Goal: Task Accomplishment & Management: Use online tool/utility

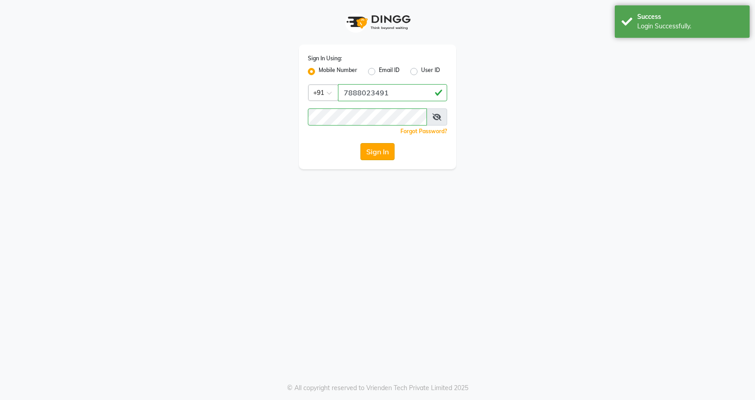
click at [383, 151] on button "Sign In" at bounding box center [378, 151] width 34 height 17
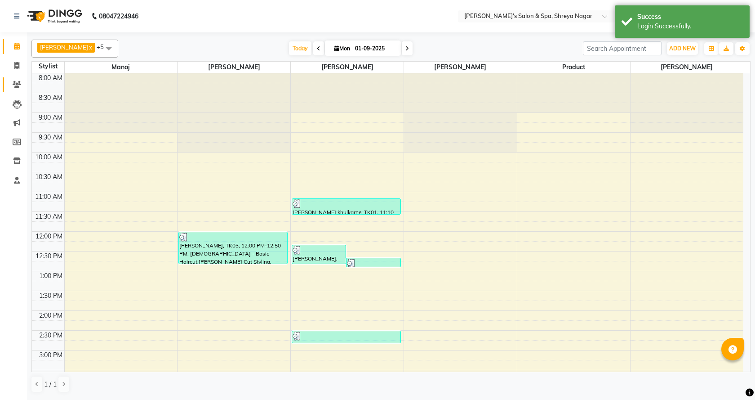
click at [19, 80] on span at bounding box center [17, 85] width 16 height 10
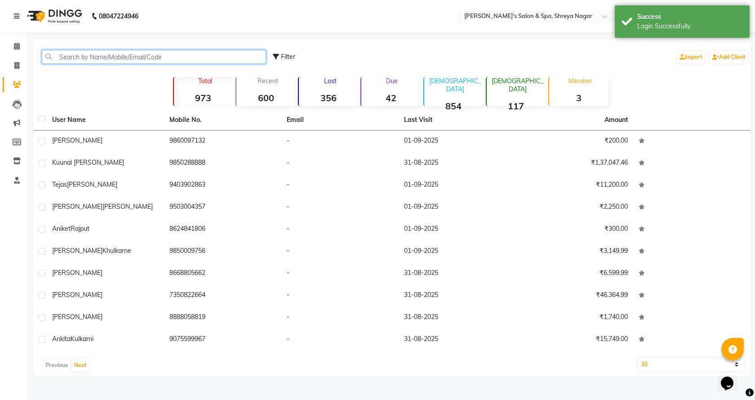
click at [146, 56] on input "text" at bounding box center [154, 57] width 224 height 14
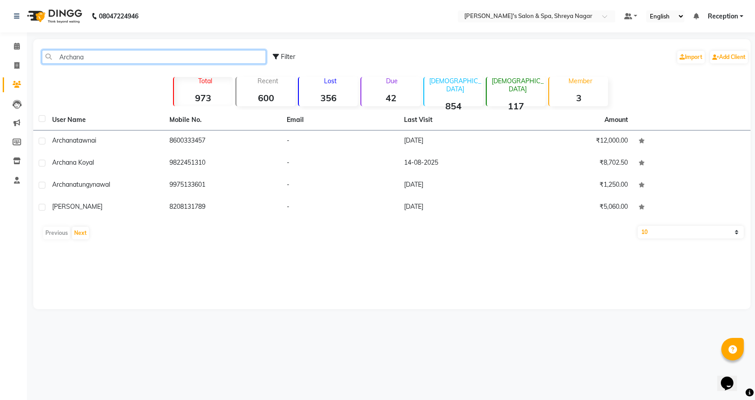
click at [138, 57] on input "Archana" at bounding box center [154, 57] width 224 height 14
type input "A"
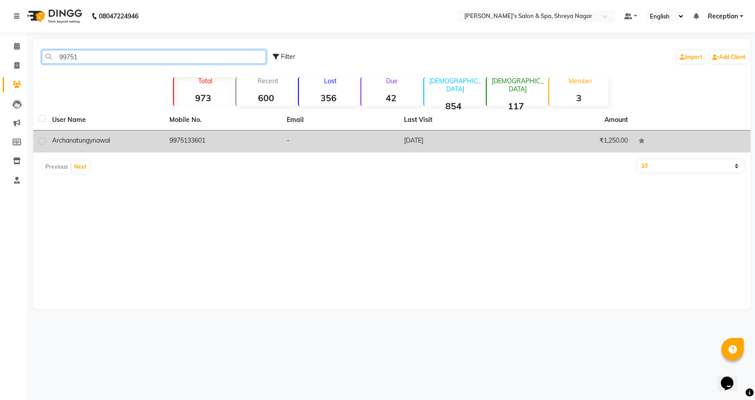
type input "99751"
click at [126, 143] on div "[PERSON_NAME]" at bounding box center [105, 140] width 107 height 9
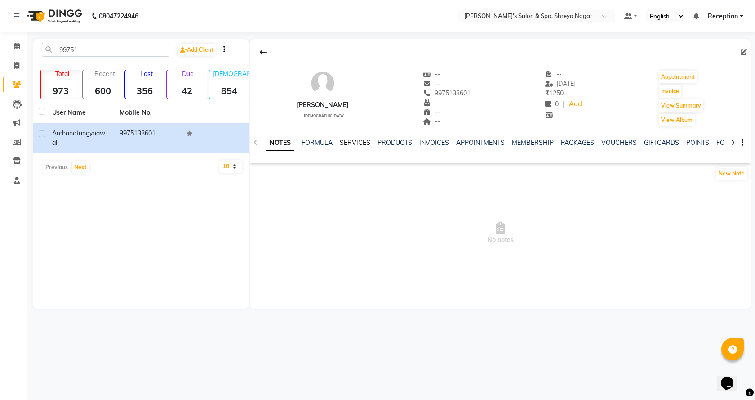
click at [355, 146] on link "SERVICES" at bounding box center [355, 142] width 31 height 8
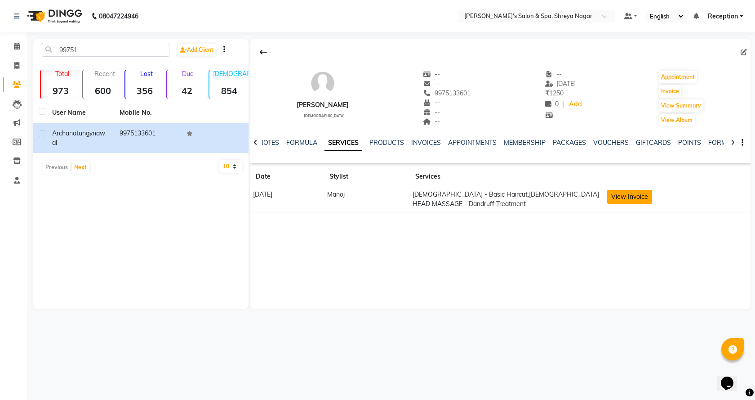
click at [641, 198] on button "View Invoice" at bounding box center [629, 197] width 45 height 14
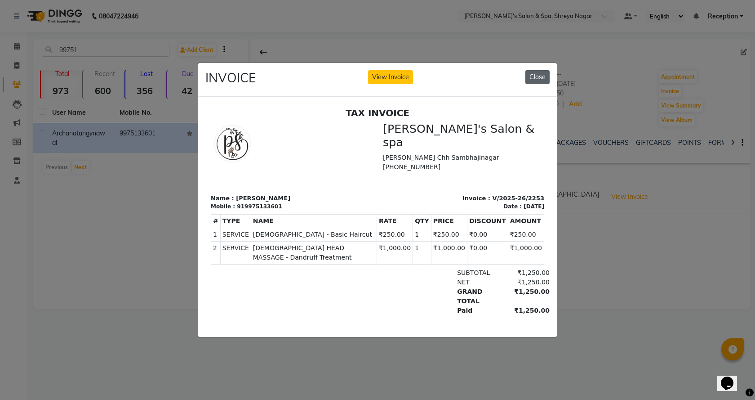
drag, startPoint x: 535, startPoint y: 76, endPoint x: 314, endPoint y: 47, distance: 223.5
click at [535, 76] on button "Close" at bounding box center [538, 77] width 24 height 14
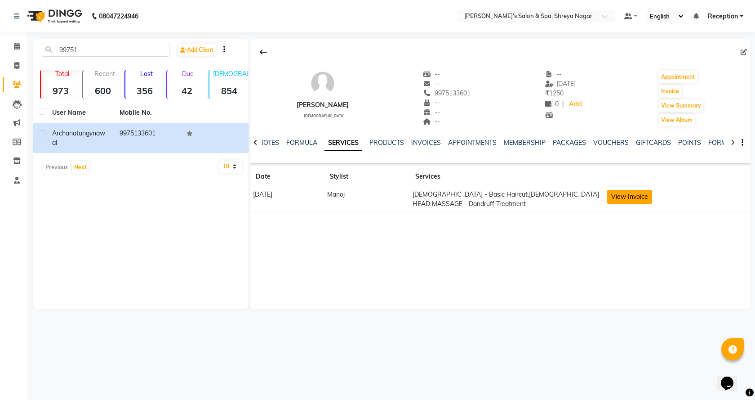
click at [644, 198] on button "View Invoice" at bounding box center [629, 197] width 45 height 14
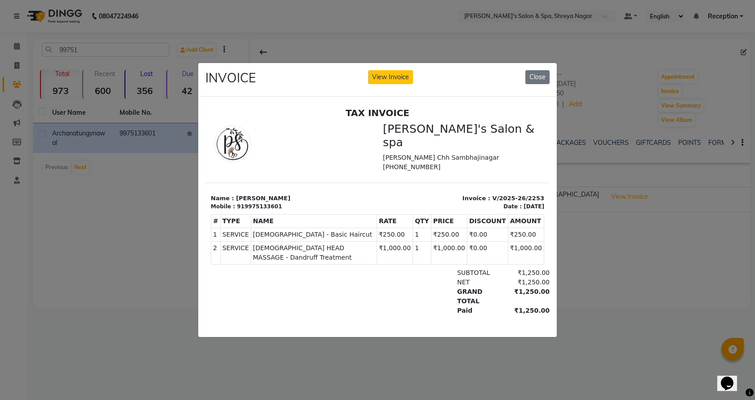
drag, startPoint x: 571, startPoint y: 68, endPoint x: 556, endPoint y: 76, distance: 17.9
click at [560, 74] on ngb-modal-window "INVOICE View Invoice Close" at bounding box center [377, 200] width 755 height 400
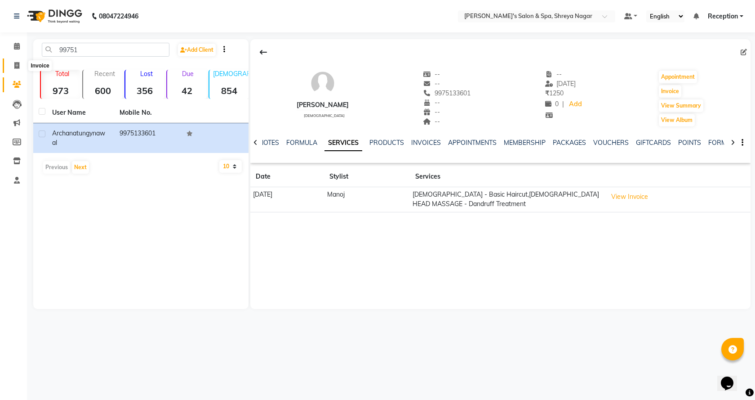
click at [17, 65] on icon at bounding box center [16, 65] width 5 height 7
select select "service"
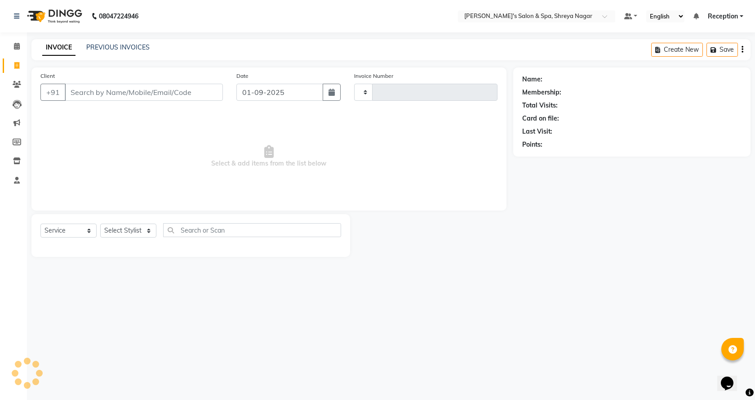
type input "2753"
select select "7591"
drag, startPoint x: 220, startPoint y: 376, endPoint x: 228, endPoint y: 372, distance: 9.5
click at [225, 374] on div "08047224946 Select Location × [PERSON_NAME]'s Salon & Spa, Shreya Nagar Default…" at bounding box center [377, 200] width 755 height 400
click at [18, 85] on icon at bounding box center [17, 84] width 9 height 7
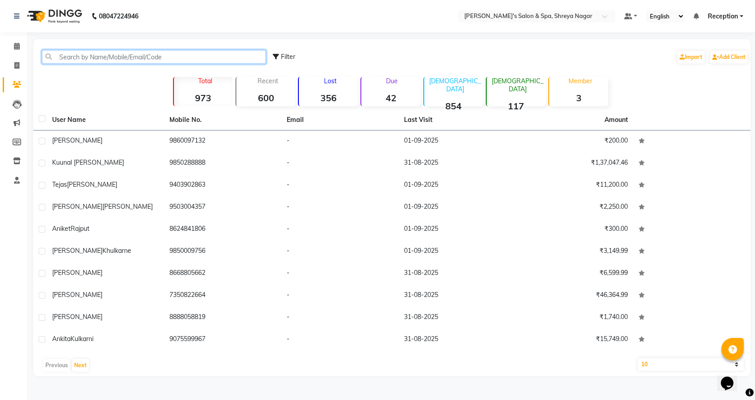
click at [117, 55] on input "text" at bounding box center [154, 57] width 224 height 14
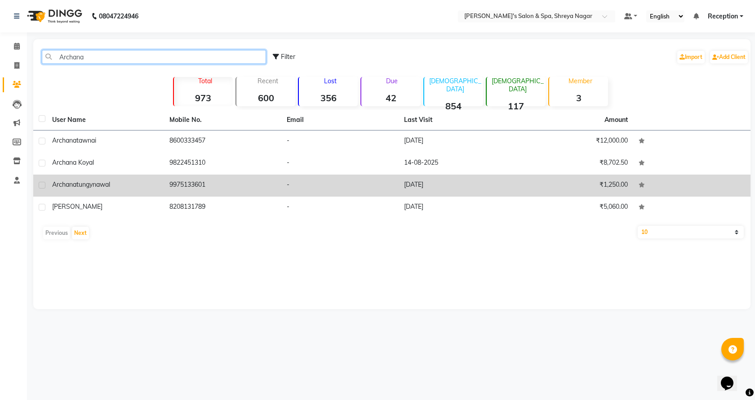
type input "Archana"
click at [127, 185] on div "[PERSON_NAME]" at bounding box center [105, 184] width 107 height 9
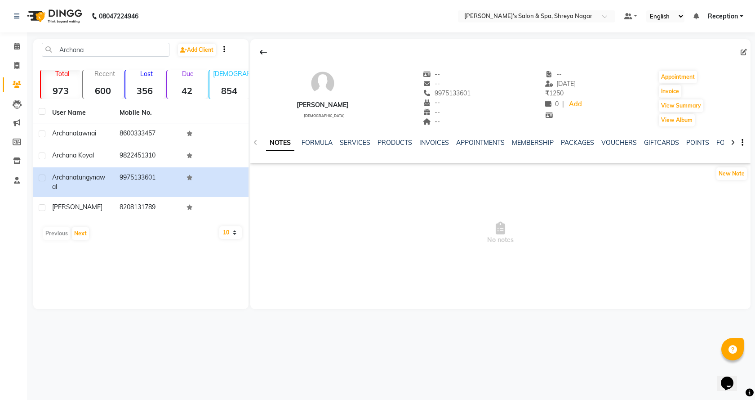
click at [351, 147] on div "NOTES FORMULA SERVICES PRODUCTS INVOICES APPOINTMENTS MEMBERSHIP PACKAGES VOUCH…" at bounding box center [489, 146] width 447 height 17
click at [349, 139] on link "SERVICES" at bounding box center [355, 142] width 31 height 8
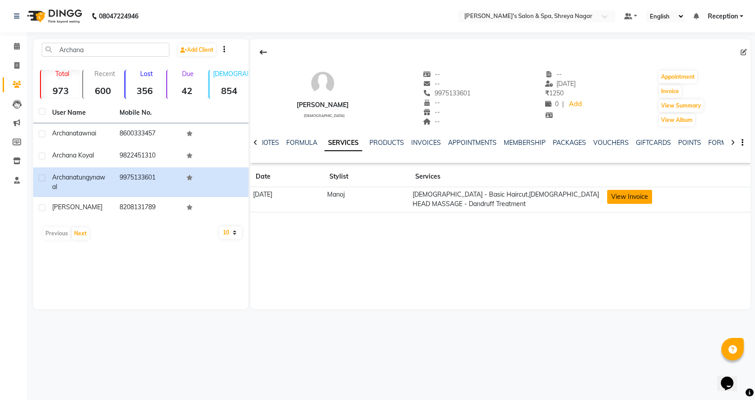
click at [643, 194] on button "View Invoice" at bounding box center [629, 197] width 45 height 14
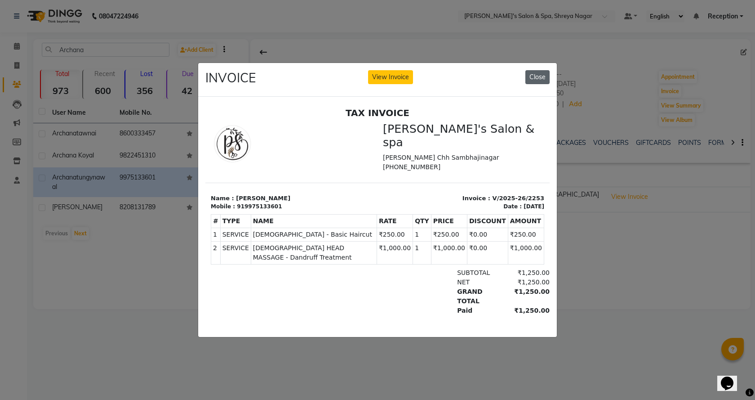
click at [539, 70] on button "Close" at bounding box center [538, 77] width 24 height 14
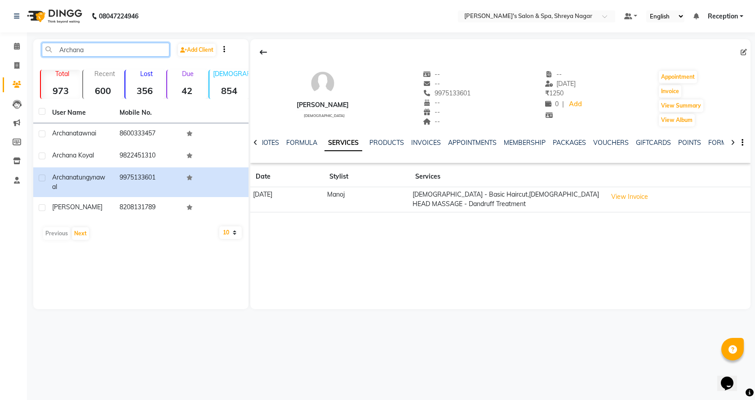
drag, startPoint x: 101, startPoint y: 49, endPoint x: 48, endPoint y: 60, distance: 53.8
click at [48, 60] on div "Archana Add Client" at bounding box center [141, 53] width 212 height 21
click at [15, 68] on icon at bounding box center [16, 65] width 5 height 7
select select "7591"
select select "service"
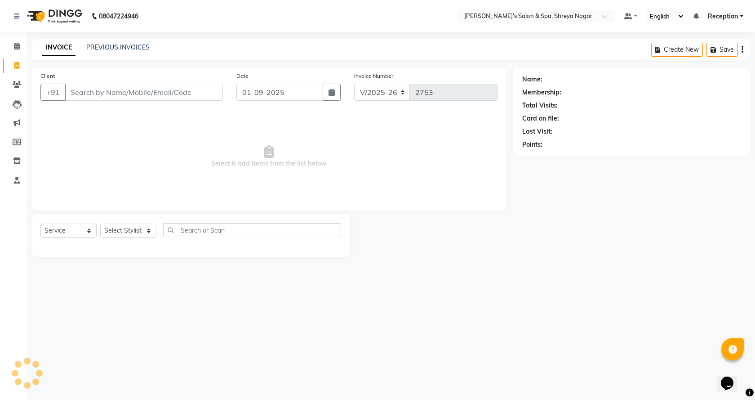
click at [156, 96] on input "Client" at bounding box center [144, 92] width 158 height 17
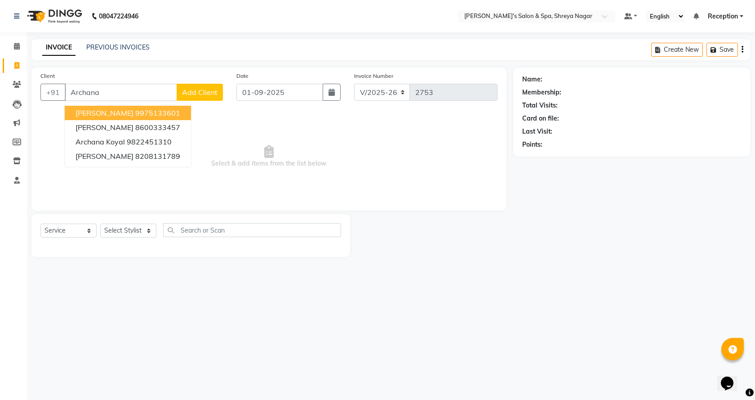
click at [134, 111] on span "[PERSON_NAME]" at bounding box center [105, 112] width 58 height 9
type input "9975133601"
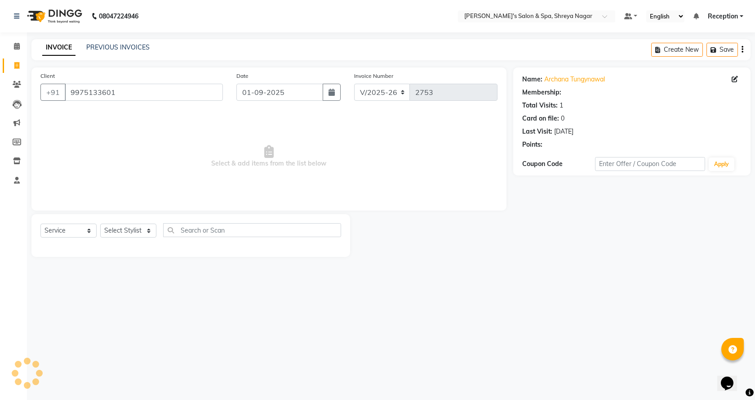
select select "1: Object"
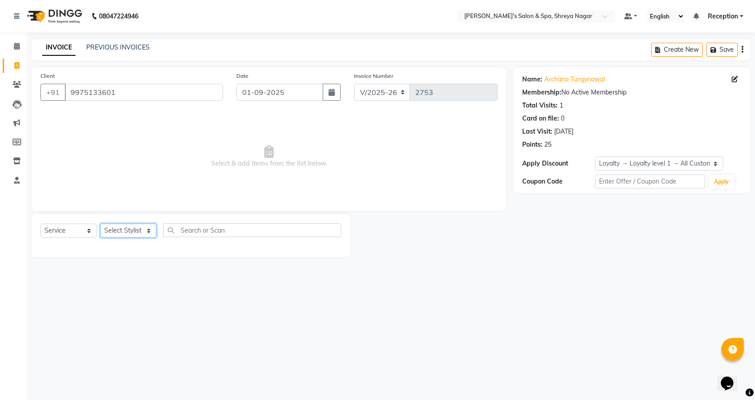
click at [147, 231] on select "Select Stylist [PERSON_NAME] [PERSON_NAME] [PERSON_NAME] Product Reception" at bounding box center [128, 230] width 56 height 14
select select "67480"
click at [100, 223] on select "Select Stylist [PERSON_NAME] [PERSON_NAME] [PERSON_NAME] Product Reception" at bounding box center [128, 230] width 56 height 14
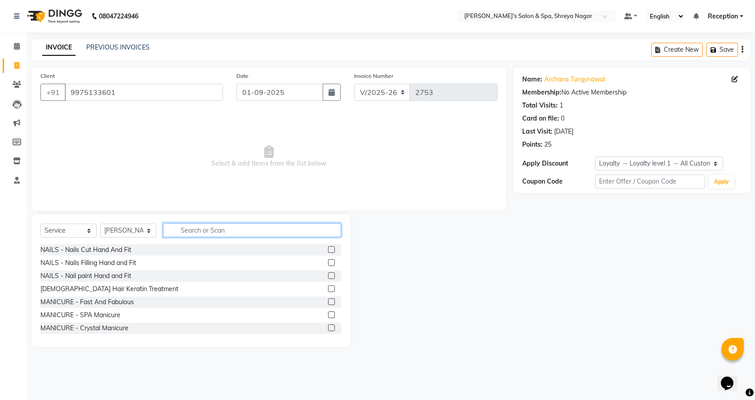
click at [211, 230] on input "text" at bounding box center [252, 230] width 178 height 14
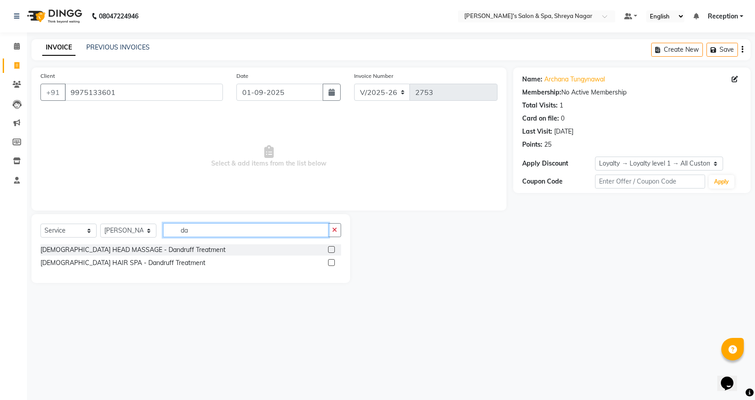
type input "da"
click at [331, 259] on label at bounding box center [331, 262] width 7 height 7
click at [331, 260] on input "checkbox" at bounding box center [331, 263] width 6 height 6
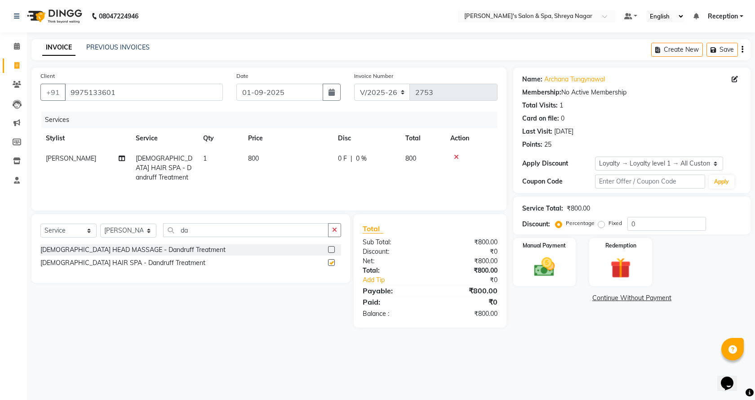
checkbox input "false"
click at [268, 157] on td "800" at bounding box center [288, 167] width 90 height 39
select select "67480"
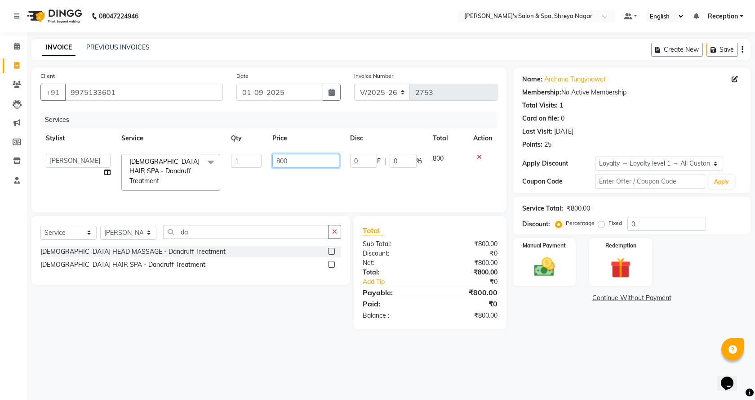
click at [312, 155] on input "800" at bounding box center [305, 161] width 67 height 14
type input "8"
type input "1000"
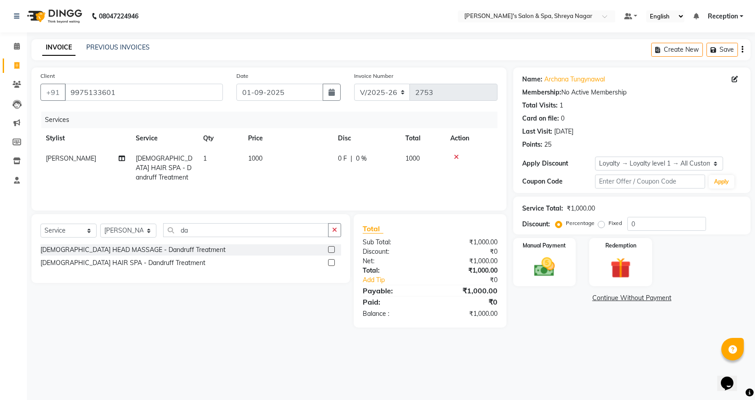
click at [295, 206] on div "Client [PHONE_NUMBER] Date [DATE] Invoice Number V/2025 V/[PHONE_NUMBER] Servic…" at bounding box center [268, 138] width 475 height 143
click at [563, 264] on div "Manual Payment" at bounding box center [544, 262] width 65 height 50
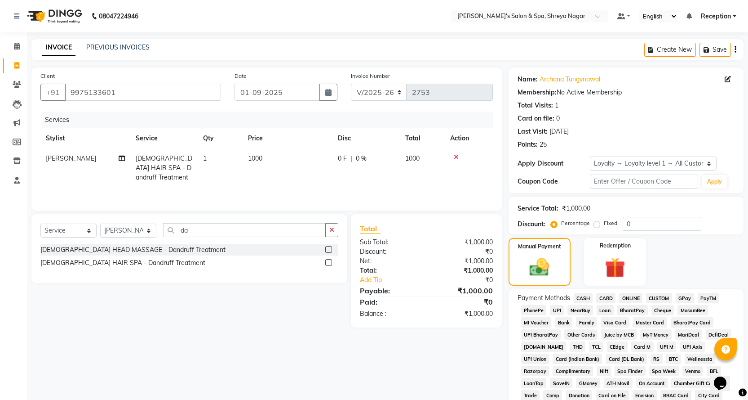
click at [631, 298] on span "ONLINE" at bounding box center [630, 298] width 23 height 10
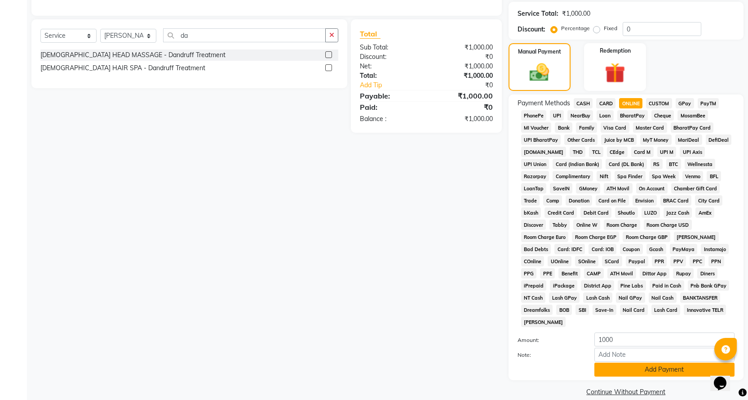
click at [631, 362] on button "Add Payment" at bounding box center [665, 369] width 140 height 14
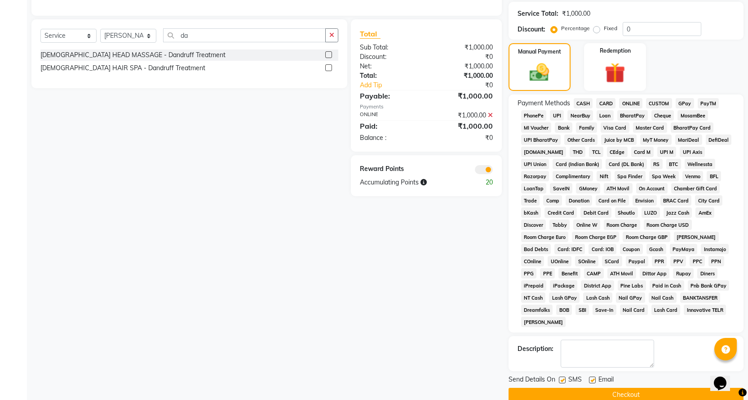
click at [626, 388] on button "Checkout" at bounding box center [626, 395] width 235 height 14
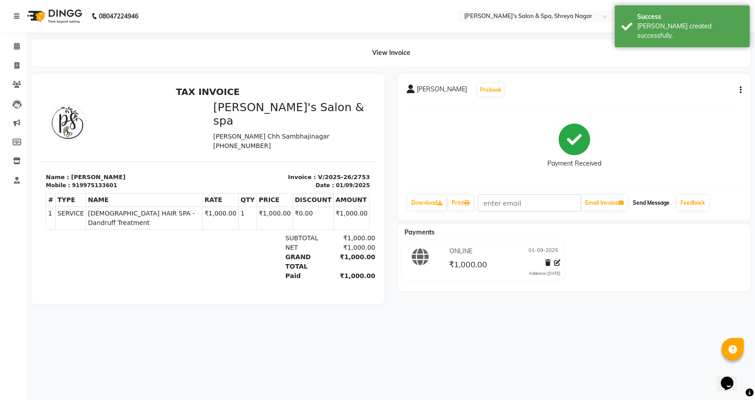
click at [647, 198] on button "Send Message" at bounding box center [651, 202] width 44 height 15
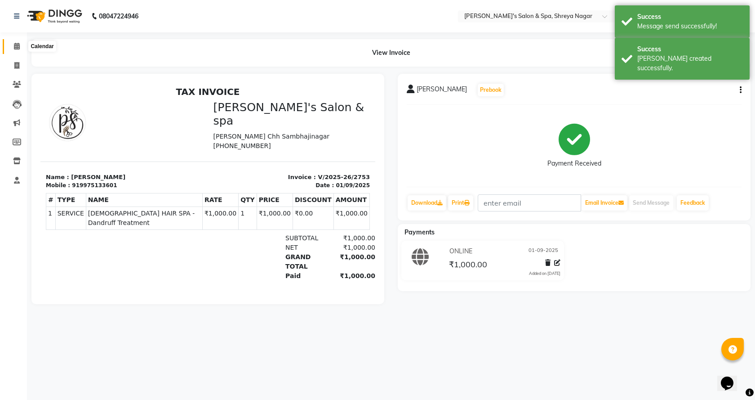
click at [17, 49] on span at bounding box center [17, 46] width 16 height 10
